Goal: Information Seeking & Learning: Find specific fact

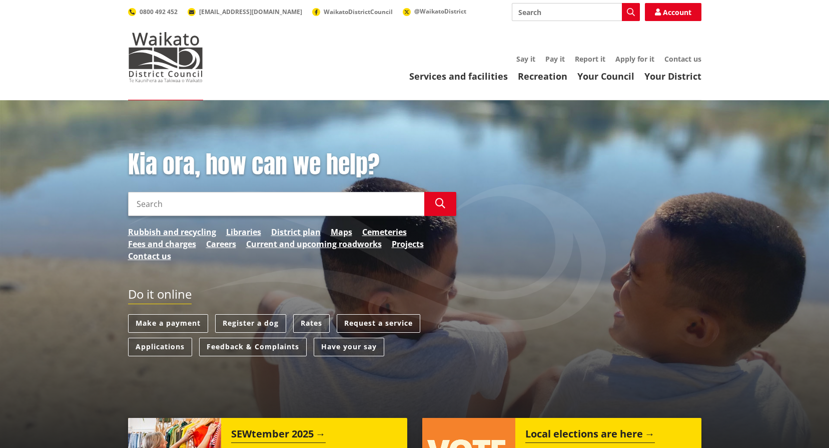
click at [309, 320] on link "Rates" at bounding box center [311, 323] width 37 height 19
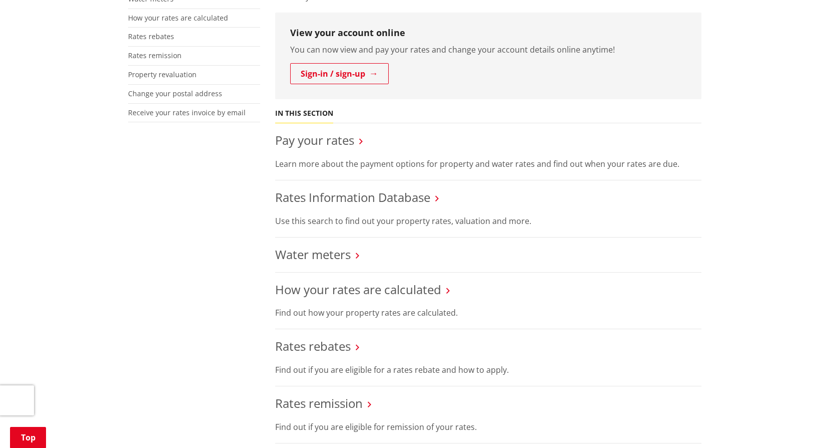
scroll to position [300, 0]
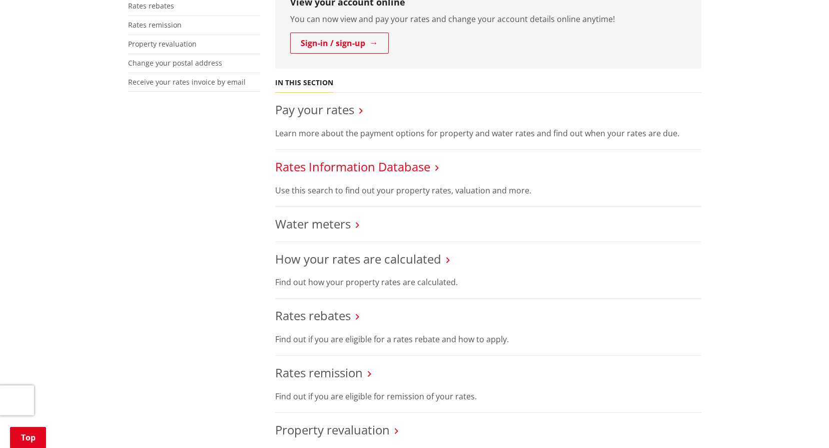
click at [356, 166] on link "Rates Information Database" at bounding box center [352, 166] width 155 height 17
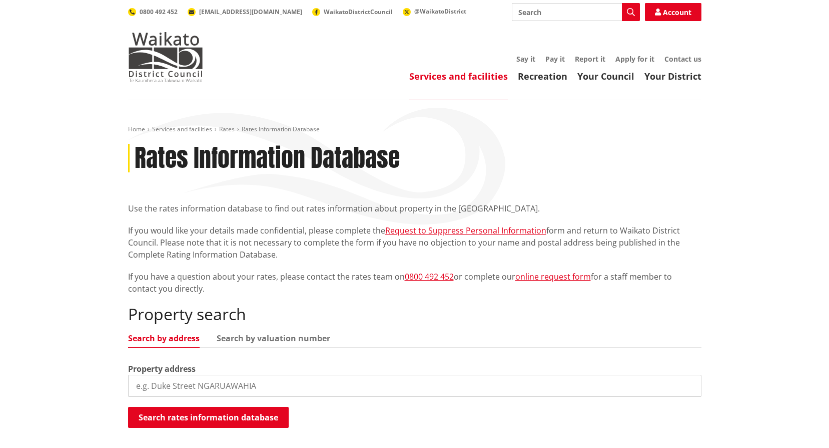
click at [184, 385] on input "search" at bounding box center [415, 385] width 574 height 22
type input "[STREET_ADDRESS]"
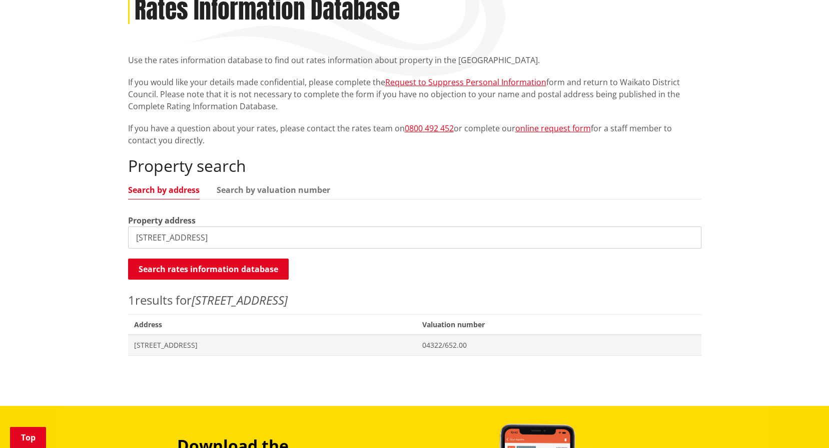
scroll to position [150, 0]
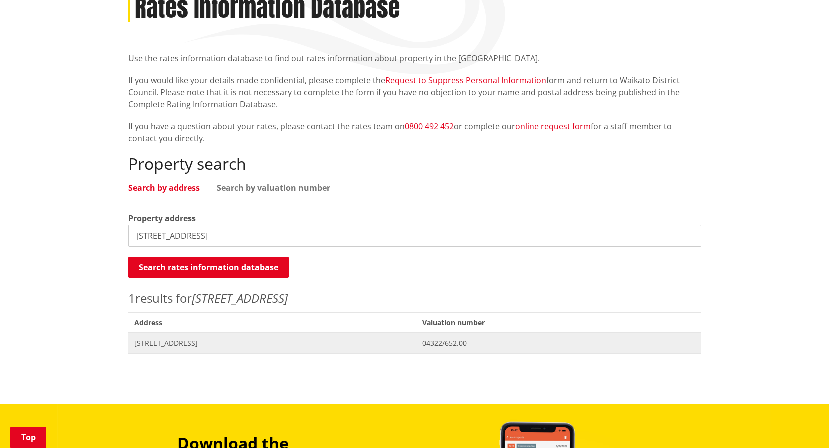
click at [217, 341] on span "[STREET_ADDRESS]" at bounding box center [272, 343] width 277 height 10
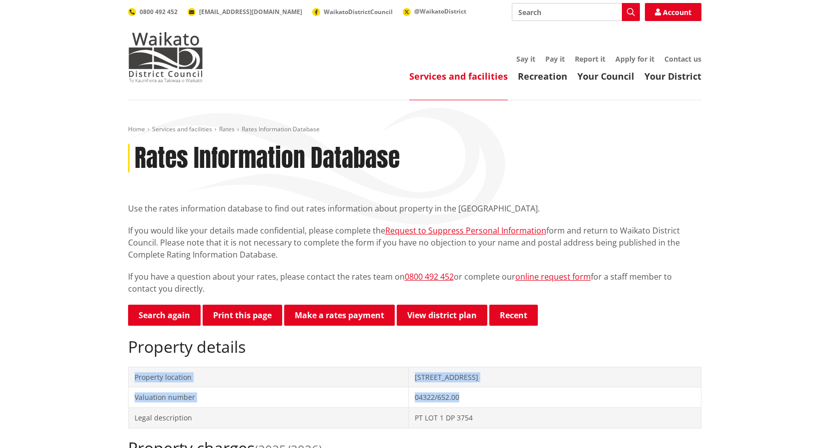
drag, startPoint x: 141, startPoint y: 363, endPoint x: 456, endPoint y: 388, distance: 315.9
click at [456, 388] on div "Property details Property location 540 Great South Road HUNTLY Valuation number…" at bounding box center [415, 382] width 574 height 91
click at [281, 340] on h2 "Property details" at bounding box center [415, 346] width 574 height 19
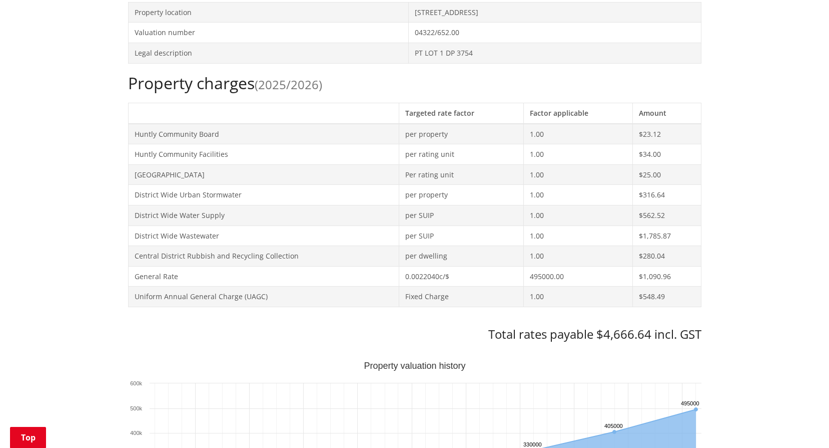
scroll to position [359, 0]
